Goal: Find specific page/section: Find specific page/section

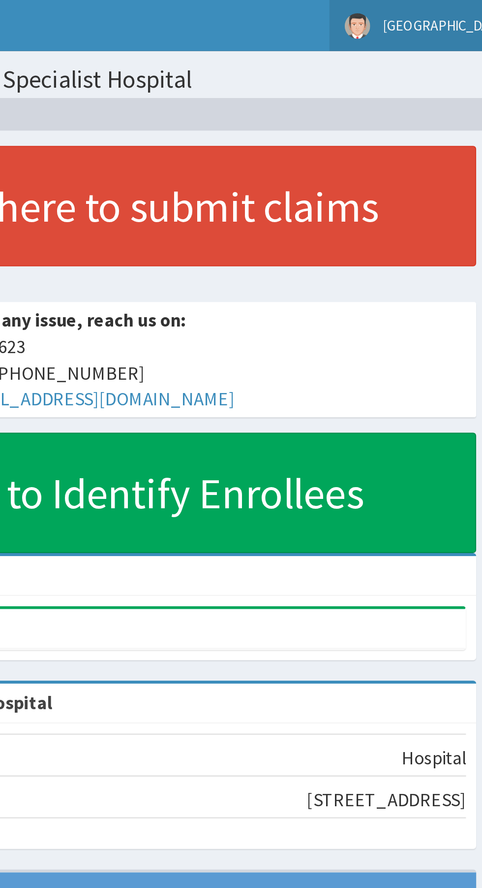
click at [448, 13] on span "[GEOGRAPHIC_DATA]" at bounding box center [445, 12] width 60 height 9
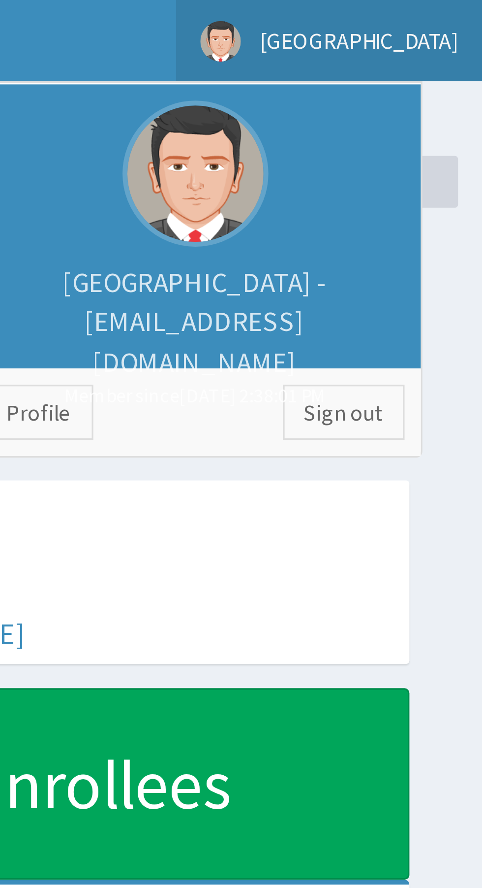
click at [447, 10] on span "[GEOGRAPHIC_DATA]" at bounding box center [445, 12] width 60 height 9
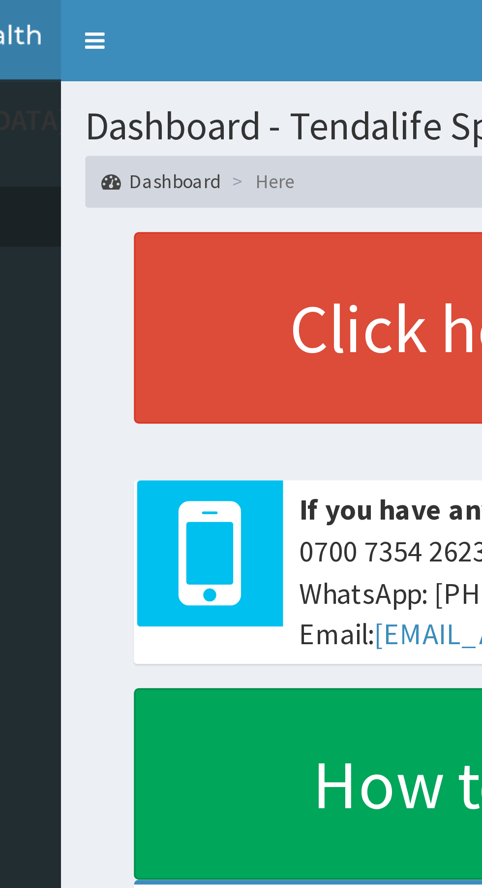
click at [150, 55] on link "Dashboard" at bounding box center [144, 55] width 36 height 8
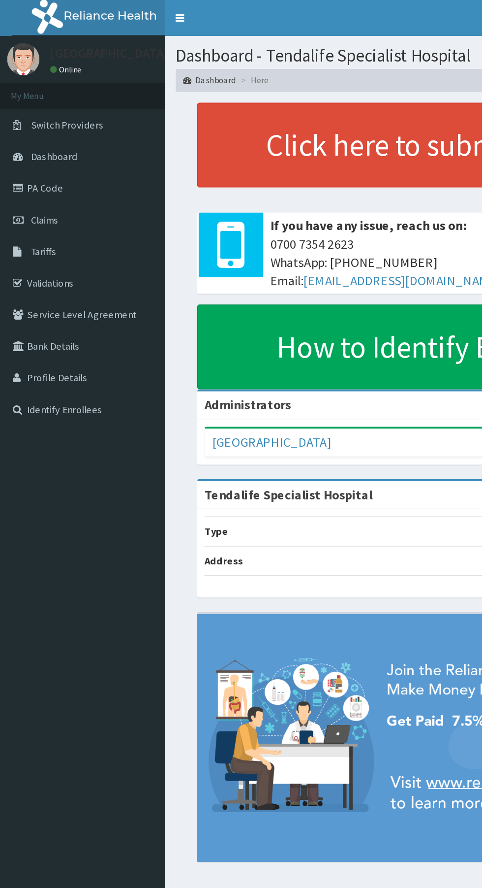
click at [64, 279] on link "Identify Enrollees" at bounding box center [56, 281] width 113 height 22
click at [79, 84] on link "Switch Providers" at bounding box center [56, 86] width 113 height 22
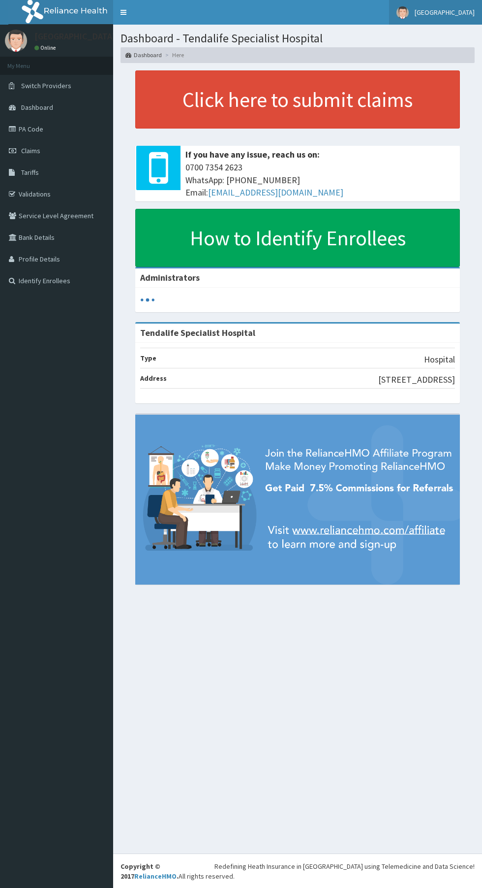
click at [452, 13] on span "[GEOGRAPHIC_DATA]" at bounding box center [445, 12] width 60 height 9
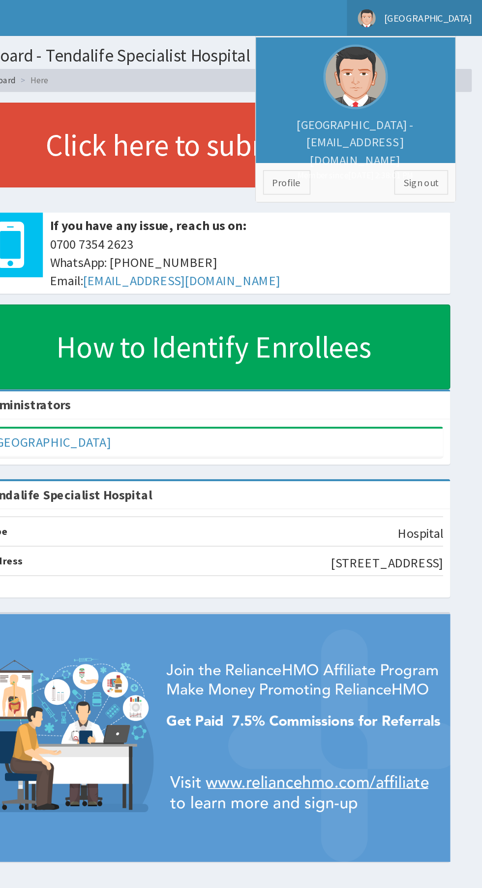
click at [455, 15] on span "[GEOGRAPHIC_DATA]" at bounding box center [445, 12] width 60 height 9
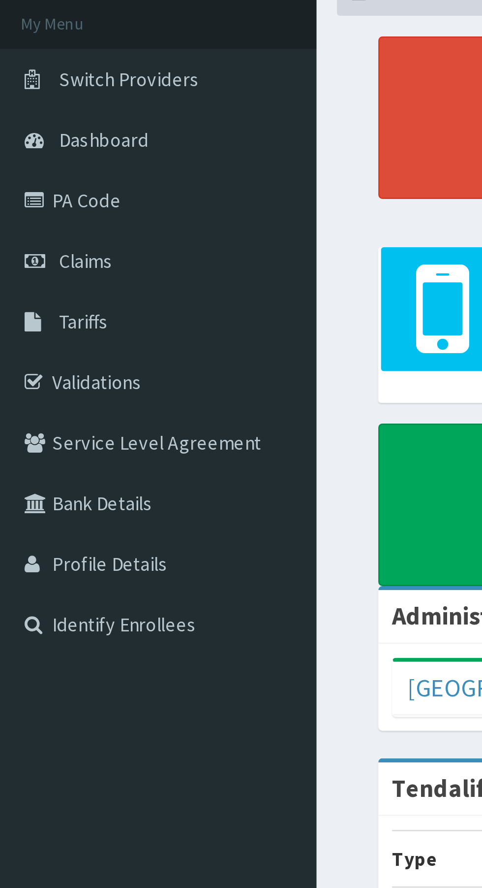
click at [54, 258] on link "Profile Details" at bounding box center [56, 259] width 113 height 22
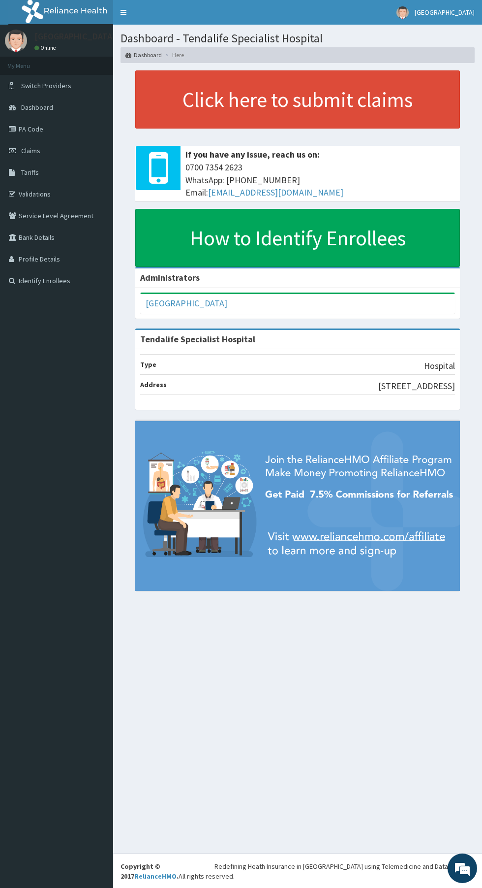
click at [51, 282] on link "Identify Enrollees" at bounding box center [56, 281] width 113 height 22
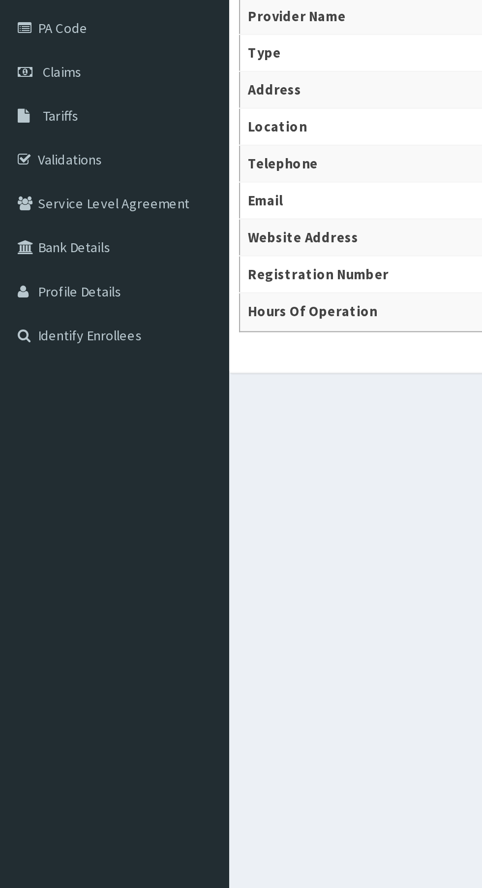
click at [34, 197] on link "Validations" at bounding box center [56, 194] width 113 height 22
